Goal: Task Accomplishment & Management: Manage account settings

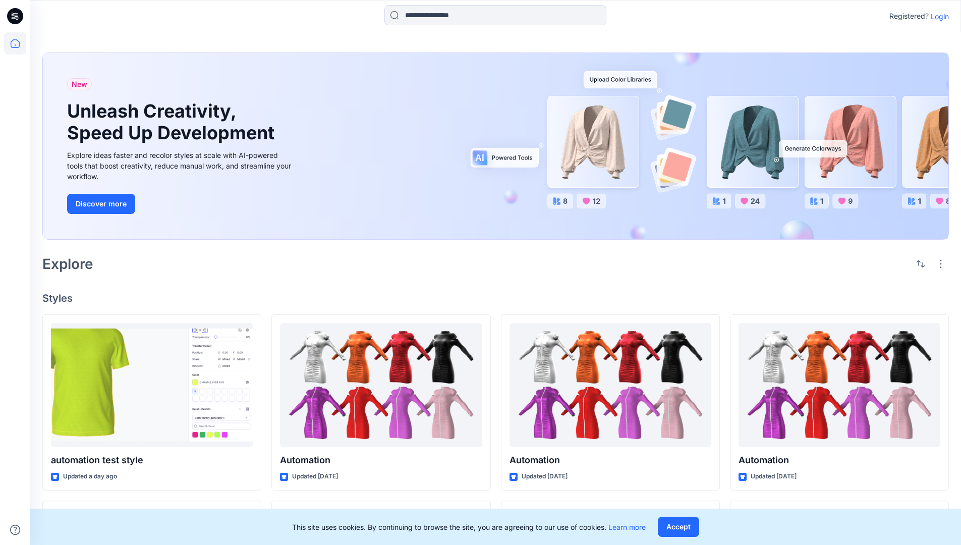
click at [938, 16] on p "Login" at bounding box center [940, 16] width 18 height 11
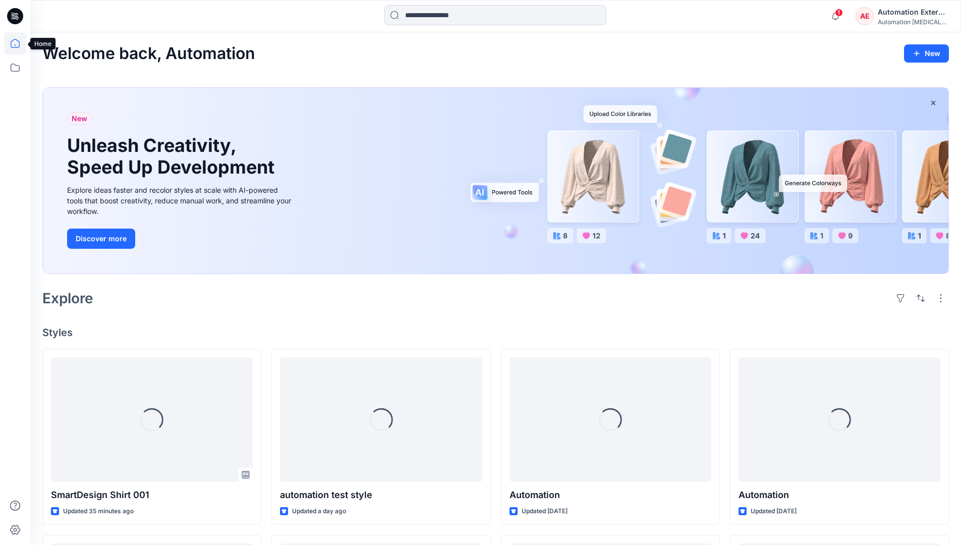
click at [19, 43] on icon at bounding box center [15, 43] width 9 height 9
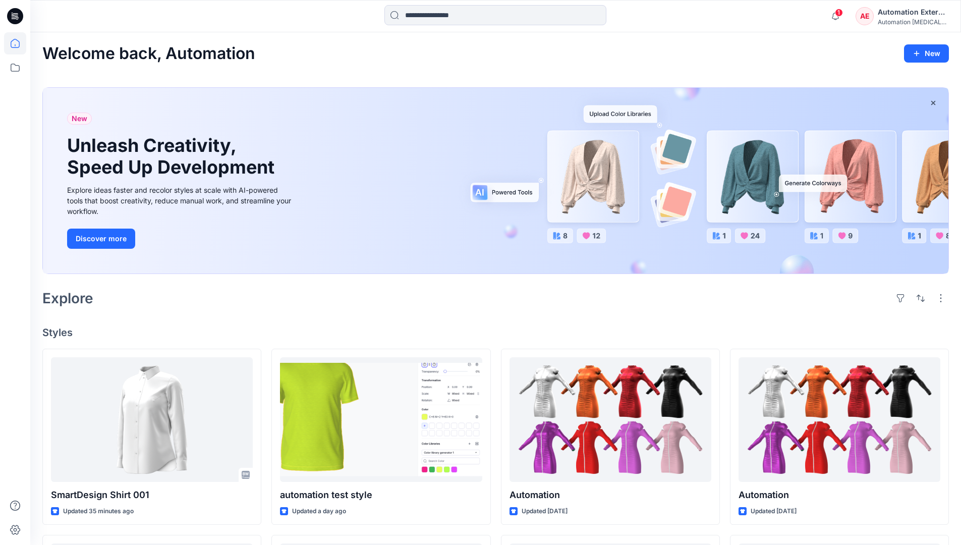
click at [878, 19] on div "AE Automation External Automation [MEDICAL_DATA]..." at bounding box center [902, 16] width 93 height 20
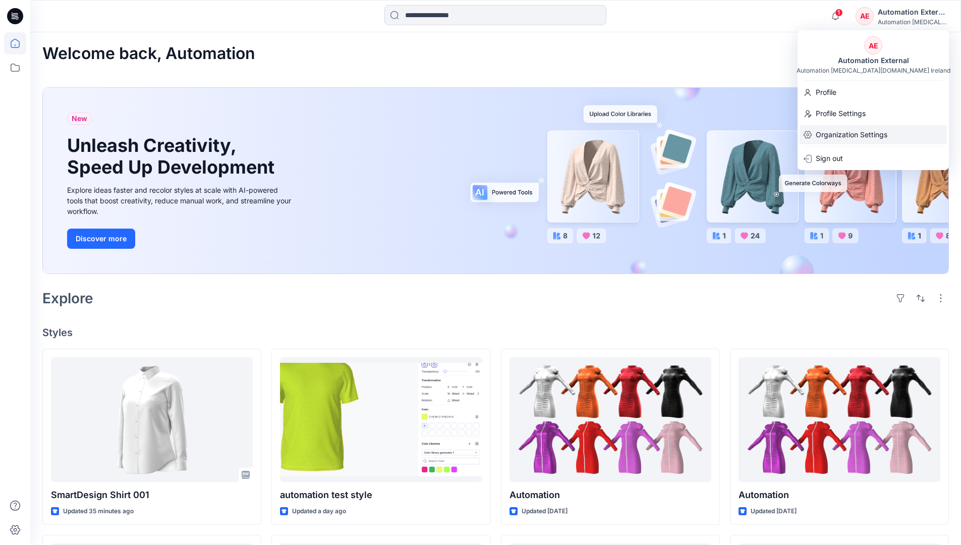
click at [874, 136] on p "Organization Settings" at bounding box center [852, 134] width 72 height 19
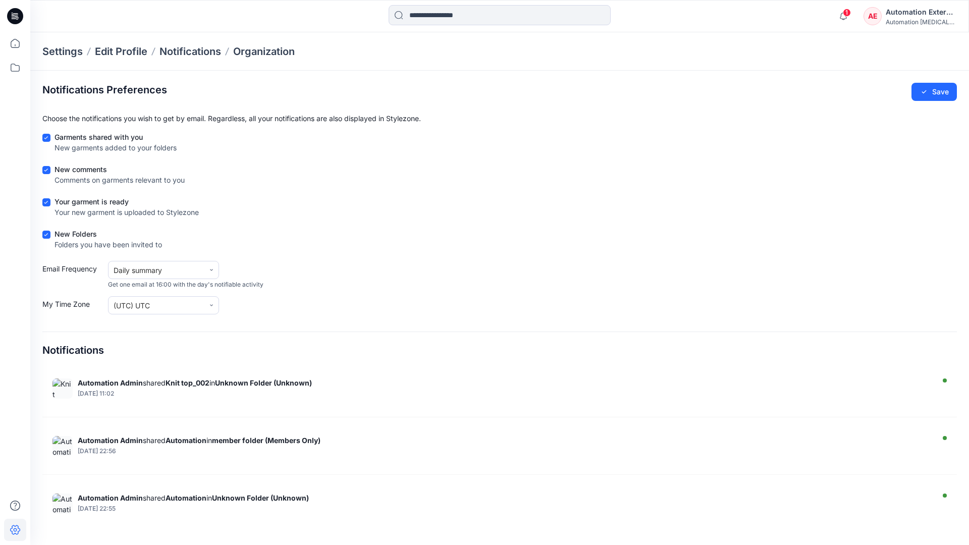
click at [922, 16] on div "Automation External" at bounding box center [921, 12] width 71 height 12
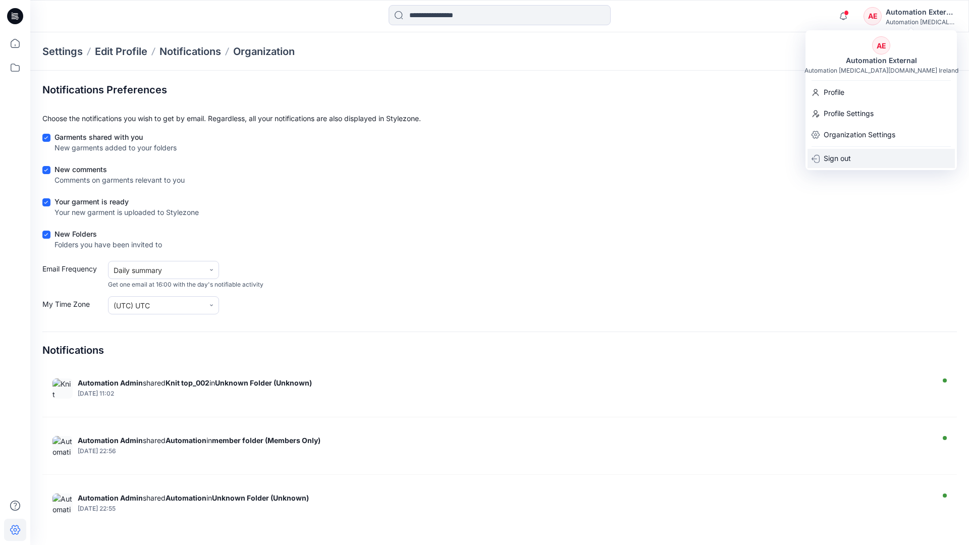
click at [856, 157] on div "Sign out" at bounding box center [880, 158] width 147 height 19
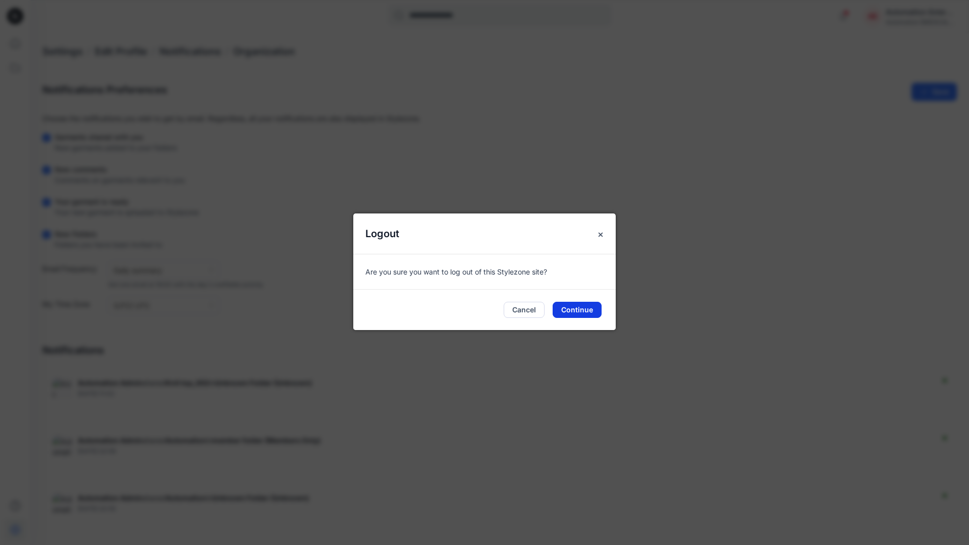
click at [583, 306] on button "Continue" at bounding box center [577, 310] width 49 height 16
